Goal: Transaction & Acquisition: Purchase product/service

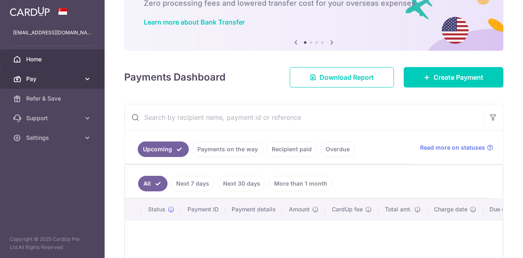
click at [86, 77] on icon at bounding box center [87, 79] width 8 height 8
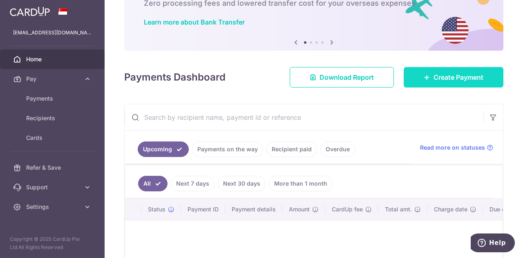
click at [434, 81] on span "Create Payment" at bounding box center [459, 77] width 50 height 10
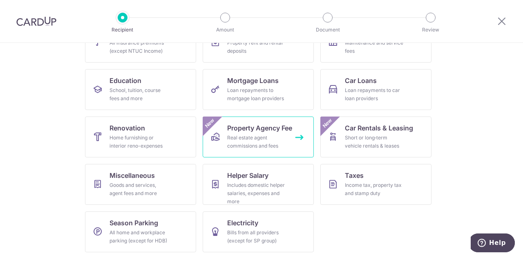
scroll to position [97, 0]
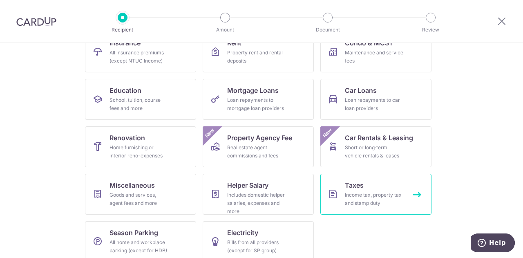
click at [370, 201] on div "Income tax, property tax and stamp duty" at bounding box center [374, 199] width 59 height 16
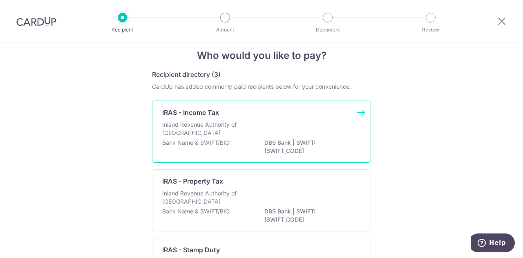
scroll to position [11, 0]
click at [257, 122] on div "Inland Revenue Authority of Singapore" at bounding box center [261, 130] width 199 height 18
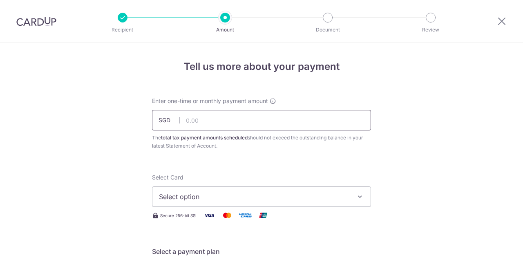
click at [260, 115] on input "text" at bounding box center [261, 120] width 219 height 20
type input "80,000.00"
click at [255, 197] on span "Select option" at bounding box center [254, 197] width 191 height 10
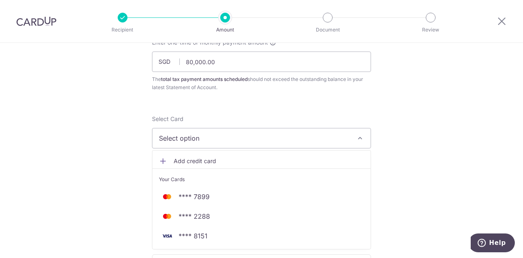
scroll to position [73, 0]
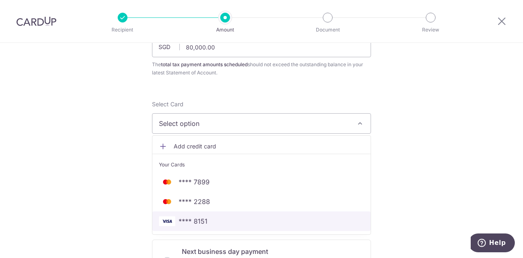
click at [255, 220] on span "**** 8151" at bounding box center [261, 221] width 205 height 10
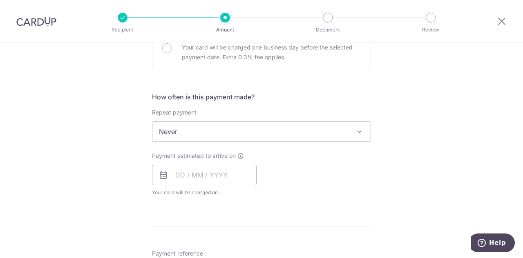
scroll to position [287, 0]
click at [204, 179] on input "text" at bounding box center [204, 174] width 105 height 20
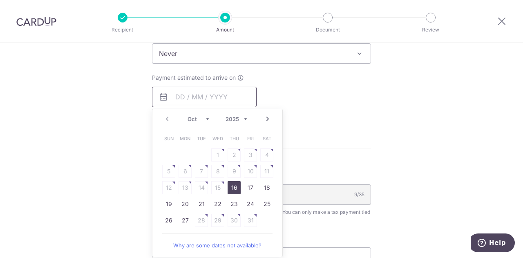
scroll to position [365, 0]
click at [246, 204] on link "24" at bounding box center [250, 203] width 13 height 13
type input "[DATE]"
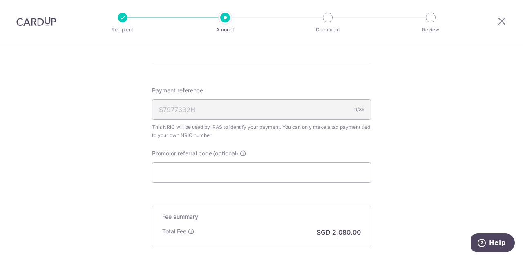
scroll to position [504, 0]
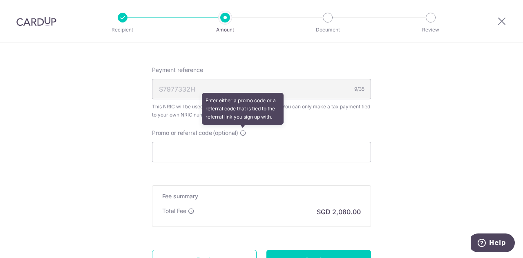
click at [242, 134] on icon at bounding box center [243, 133] width 7 height 7
click at [242, 142] on input "Promo or referral code (optional) Enter either a promo code or a referral code …" at bounding box center [261, 152] width 219 height 20
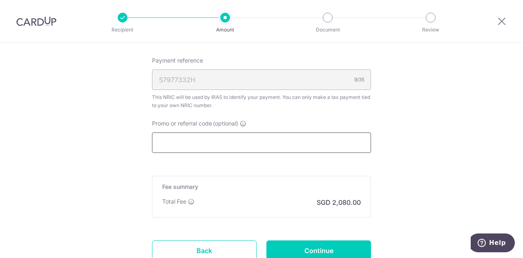
scroll to position [513, 0]
click at [273, 142] on input "Promo or referral code (optional)" at bounding box center [261, 143] width 219 height 20
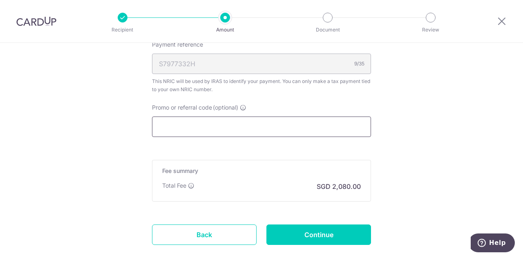
scroll to position [529, 0]
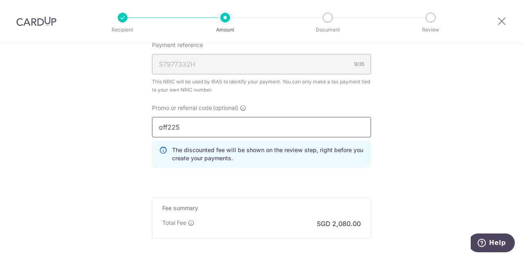
type input "off225"
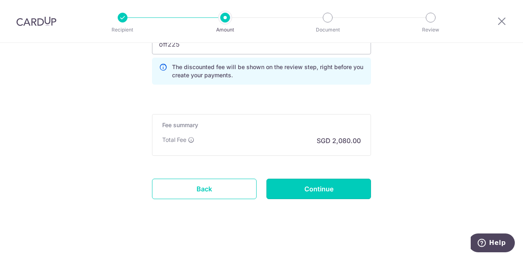
click at [329, 191] on input "Continue" at bounding box center [319, 189] width 105 height 20
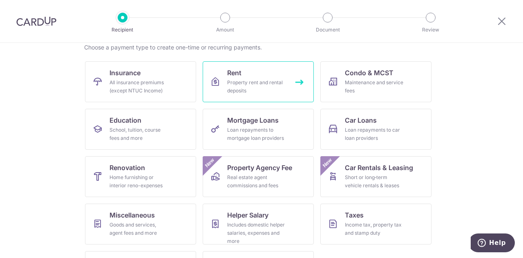
scroll to position [71, 0]
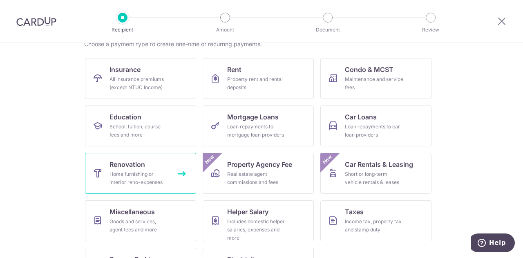
click at [149, 180] on div "Home furnishing or interior reno-expenses" at bounding box center [139, 178] width 59 height 16
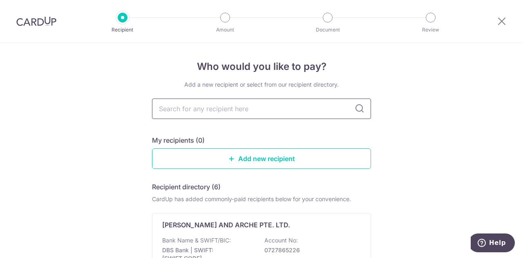
click at [236, 107] on input "text" at bounding box center [261, 109] width 219 height 20
type input "haus atelier"
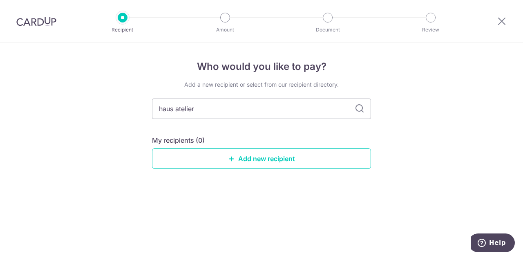
click at [356, 109] on icon at bounding box center [360, 109] width 10 height 10
click at [277, 159] on link "Add new recipient" at bounding box center [261, 158] width 219 height 20
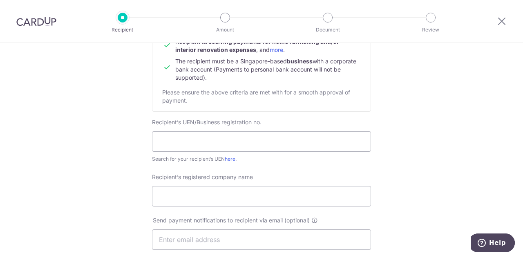
scroll to position [98, 0]
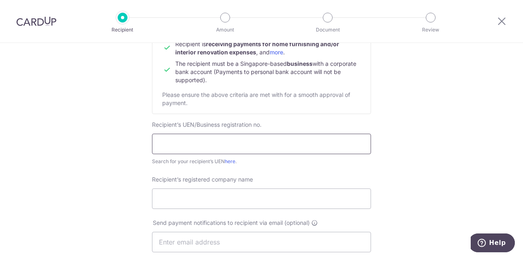
click at [195, 146] on input "text" at bounding box center [261, 144] width 219 height 20
type input "202126333C"
click at [228, 160] on link "here" at bounding box center [230, 161] width 11 height 6
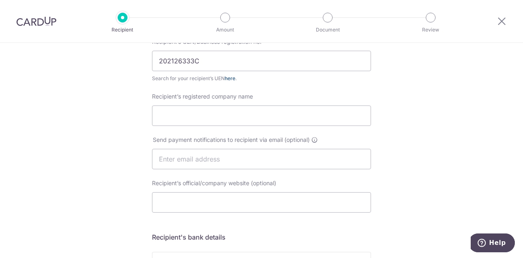
scroll to position [182, 0]
click at [303, 119] on input "Recipient’s registered company name" at bounding box center [261, 115] width 219 height 20
type input "Haus Atelier Build Pte Ltd"
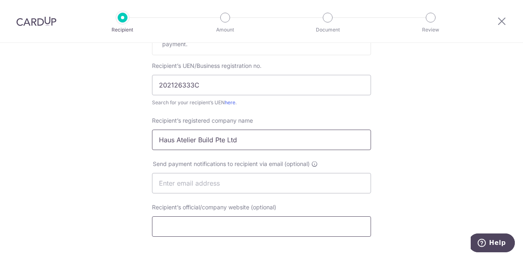
scroll to position [118, 0]
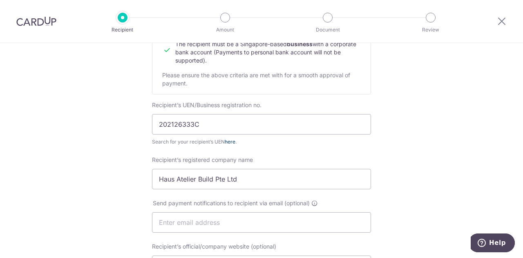
click at [227, 142] on link "here" at bounding box center [230, 142] width 11 height 6
click at [210, 123] on input "202126333C" at bounding box center [261, 124] width 219 height 20
paste input "text"
click at [210, 123] on input "text" at bounding box center [261, 124] width 219 height 20
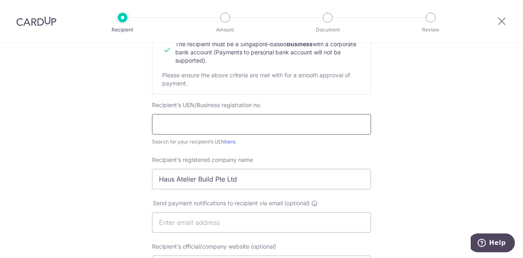
paste input "text"
paste input "202126333C"
type input "202126333C"
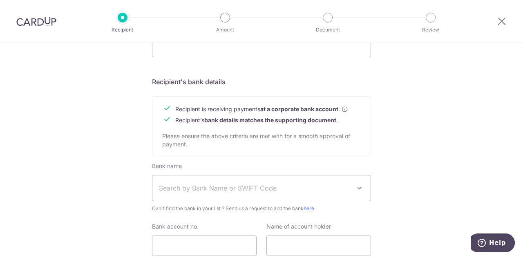
scroll to position [354, 0]
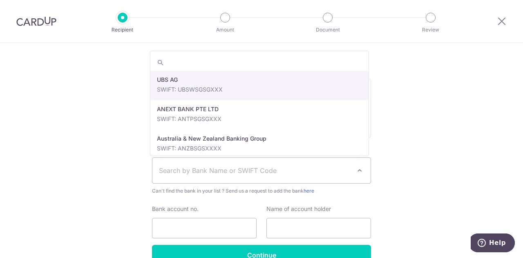
click at [272, 170] on span "Search by Bank Name or SWIFT Code" at bounding box center [255, 171] width 192 height 10
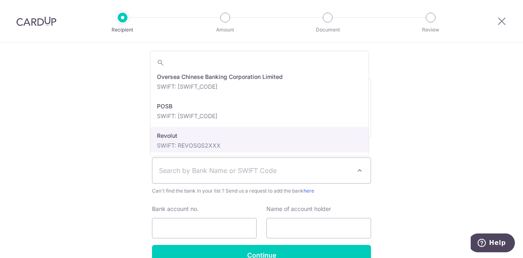
scroll to position [1422, 0]
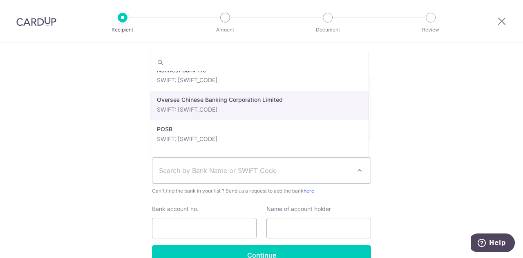
select select "12"
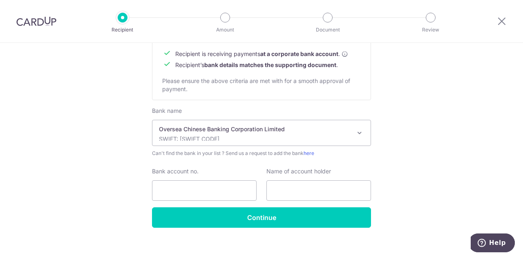
scroll to position [392, 0]
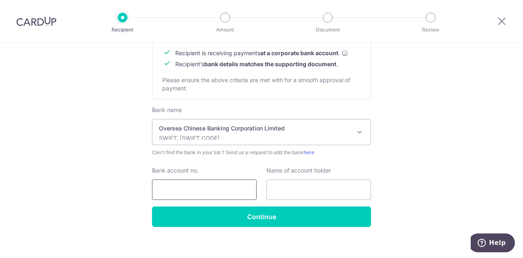
click at [212, 186] on input "Bank account no." at bounding box center [204, 189] width 105 height 20
type input "601600778001"
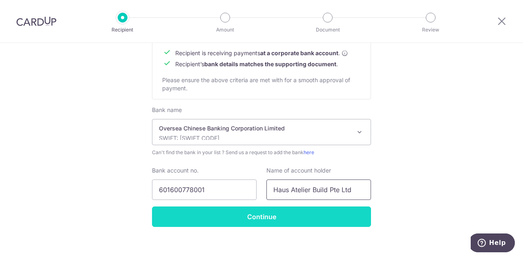
type input "Haus Atelier Build Pte Ltd"
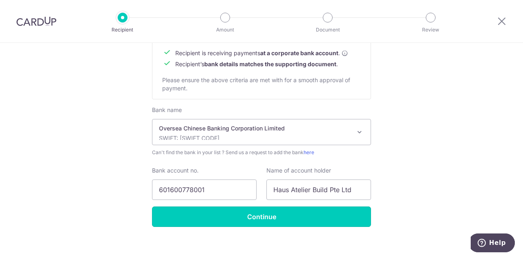
click at [258, 218] on input "Continue" at bounding box center [261, 216] width 219 height 20
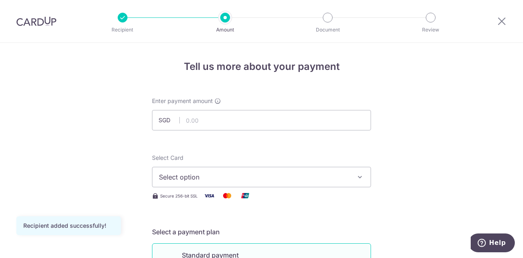
click at [262, 185] on button "Select option" at bounding box center [261, 177] width 219 height 20
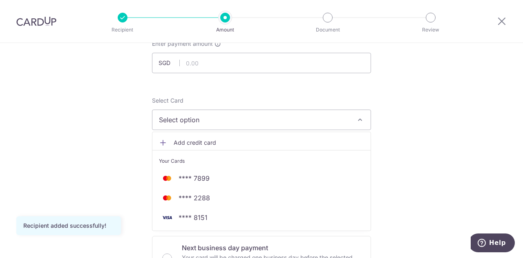
scroll to position [58, 0]
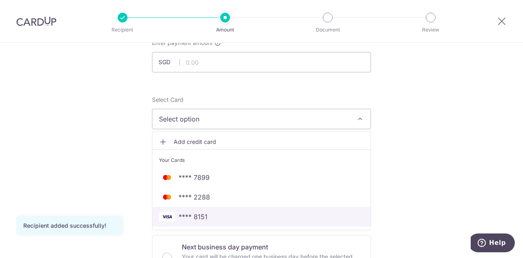
click at [238, 217] on span "**** 8151" at bounding box center [261, 217] width 205 height 10
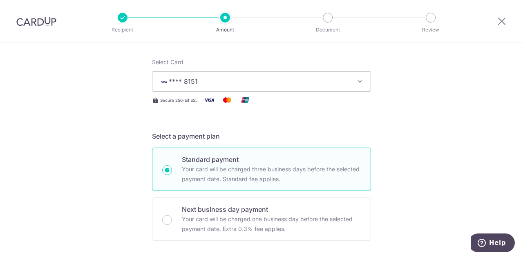
scroll to position [0, 0]
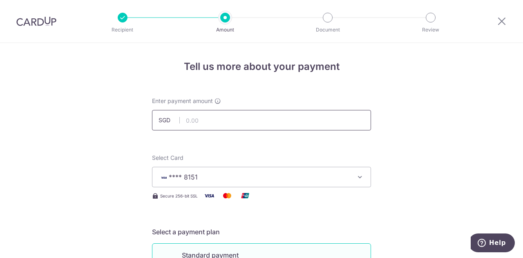
click at [270, 123] on input "text" at bounding box center [261, 120] width 219 height 20
type input "50,000.00"
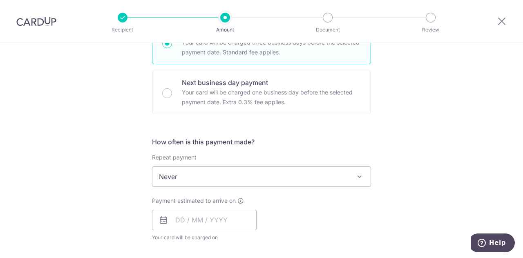
scroll to position [254, 0]
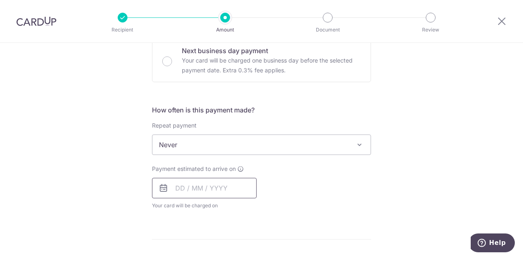
click at [230, 183] on input "text" at bounding box center [204, 188] width 105 height 20
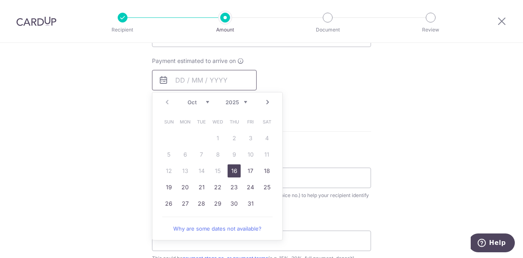
scroll to position [363, 0]
drag, startPoint x: 251, startPoint y: 184, endPoint x: 421, endPoint y: 131, distance: 178.7
click at [251, 184] on link "24" at bounding box center [250, 186] width 13 height 13
type input "[DATE]"
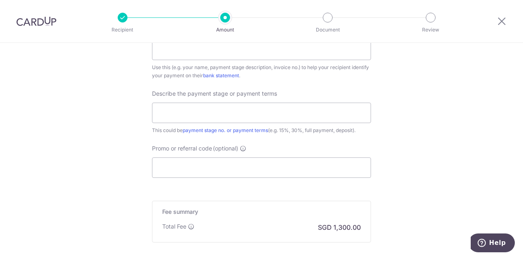
scroll to position [526, 0]
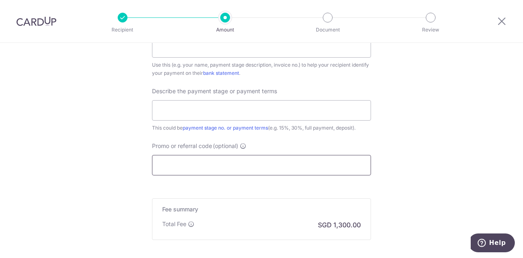
click at [313, 165] on input "Promo or referral code (optional)" at bounding box center [261, 165] width 219 height 20
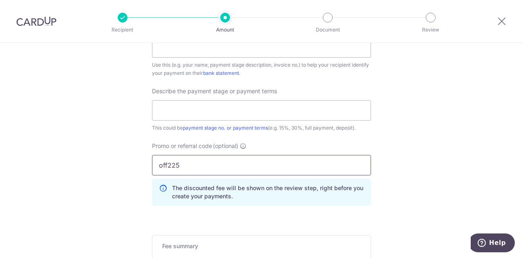
type input "off225"
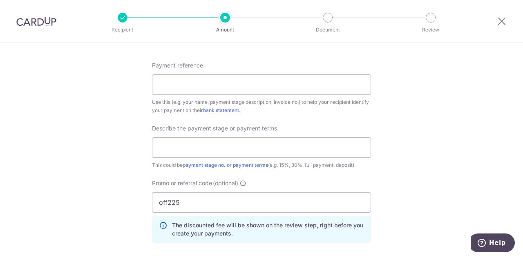
scroll to position [492, 0]
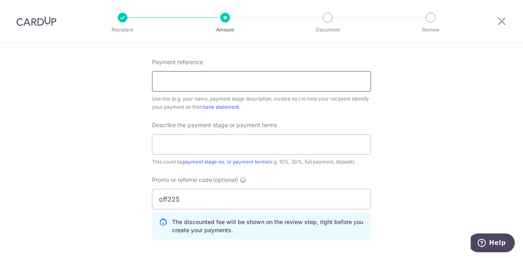
click at [271, 85] on input "Payment reference" at bounding box center [261, 81] width 219 height 20
type input "Soh Yee Siang & Sherlyn Tan"
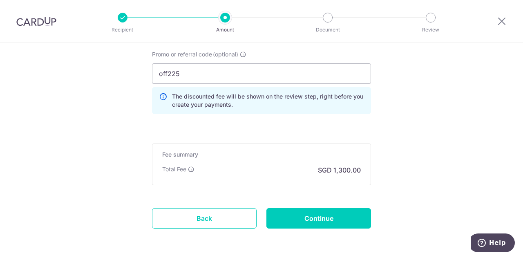
scroll to position [618, 0]
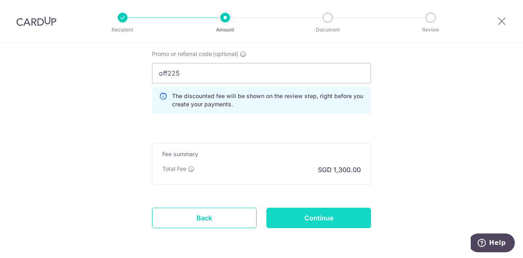
type input "8 Jalan Bahasa"
click at [300, 210] on input "Continue" at bounding box center [319, 218] width 105 height 20
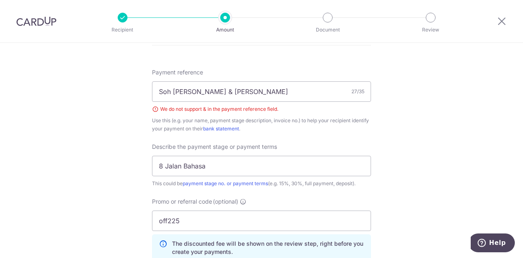
scroll to position [482, 0]
click at [206, 95] on input "Soh Yee Siang & Sherlyn Tan" at bounding box center [261, 92] width 219 height 20
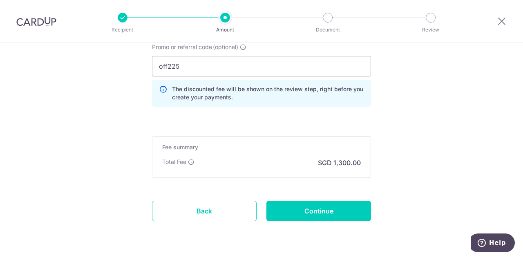
scroll to position [644, 0]
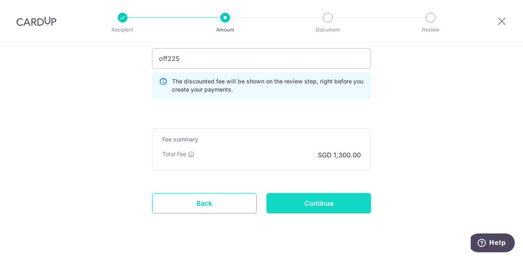
type input "Soh Yee Siang and Sherlyn Tan"
click at [286, 200] on input "Continue" at bounding box center [319, 203] width 105 height 20
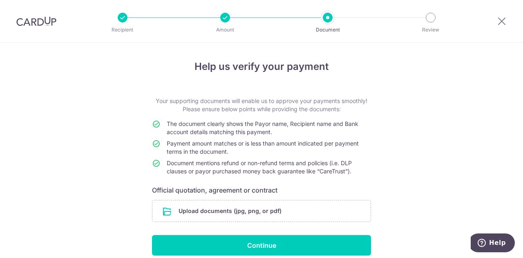
scroll to position [35, 0]
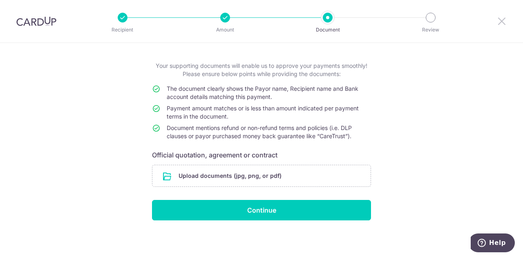
click at [503, 24] on icon at bounding box center [502, 21] width 10 height 10
